Goal: Transaction & Acquisition: Purchase product/service

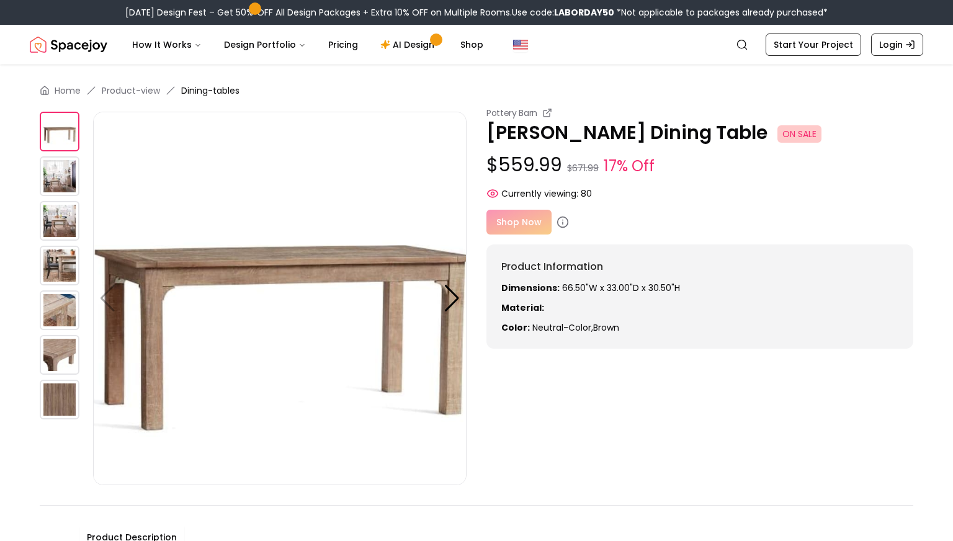
click at [533, 224] on div "Shop Now" at bounding box center [699, 222] width 427 height 25
click at [525, 222] on div "Shop Now" at bounding box center [699, 222] width 427 height 25
click at [448, 302] on div at bounding box center [451, 298] width 17 height 27
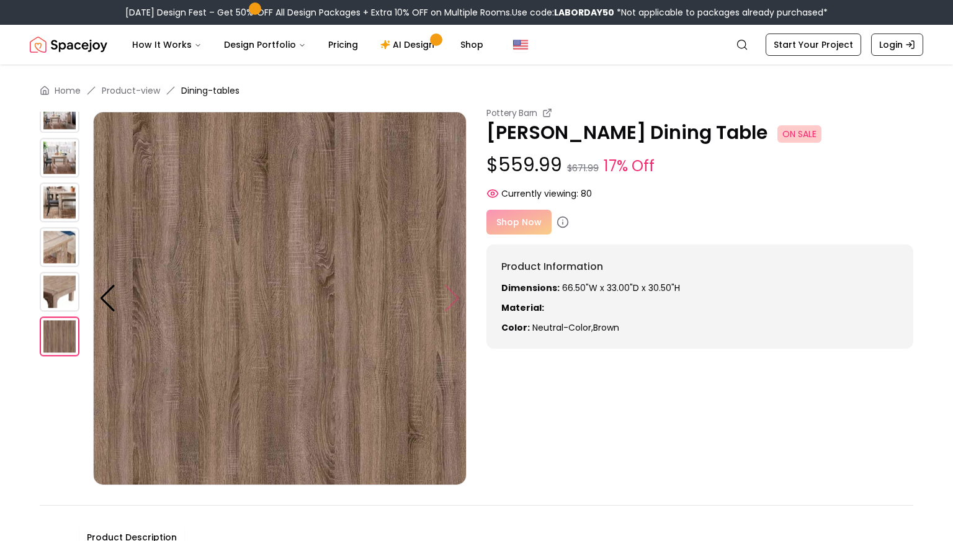
click at [448, 302] on img at bounding box center [279, 298] width 373 height 373
click at [455, 297] on img at bounding box center [279, 298] width 373 height 373
click at [53, 153] on img at bounding box center [60, 158] width 40 height 40
click at [54, 204] on img at bounding box center [60, 202] width 40 height 40
click at [55, 233] on img at bounding box center [60, 247] width 40 height 40
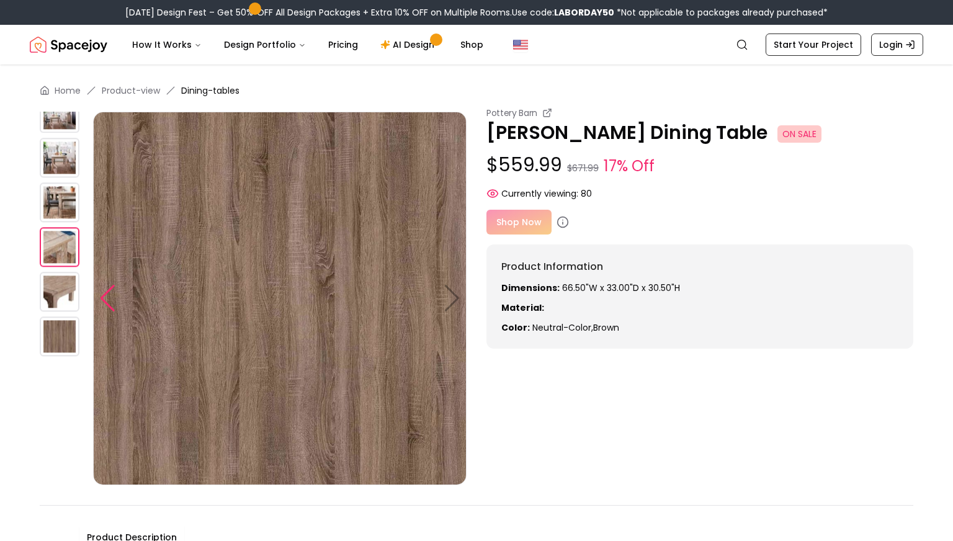
click at [107, 302] on div at bounding box center [107, 298] width 17 height 27
